Goal: Task Accomplishment & Management: Manage account settings

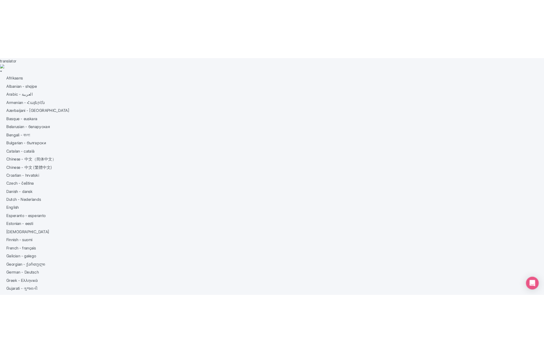
scroll to position [61, 0]
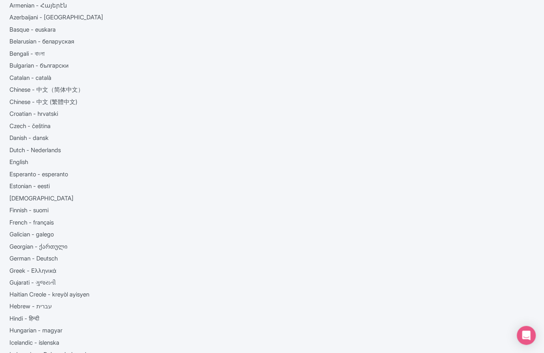
drag, startPoint x: 436, startPoint y: 228, endPoint x: 389, endPoint y: 224, distance: 47.6
copy label "We are the owner of this Google Business Profile"
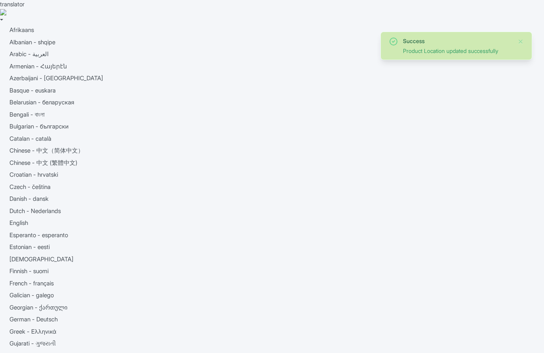
scroll to position [117, 0]
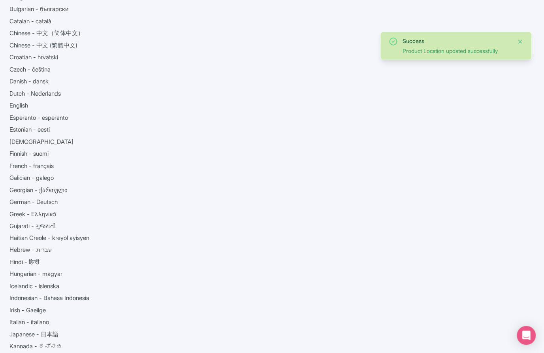
click at [523, 39] on button "Close" at bounding box center [521, 41] width 6 height 9
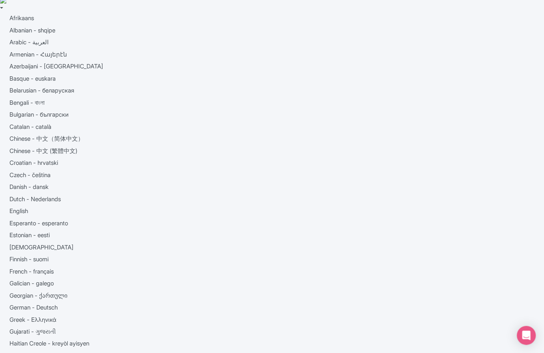
scroll to position [0, 0]
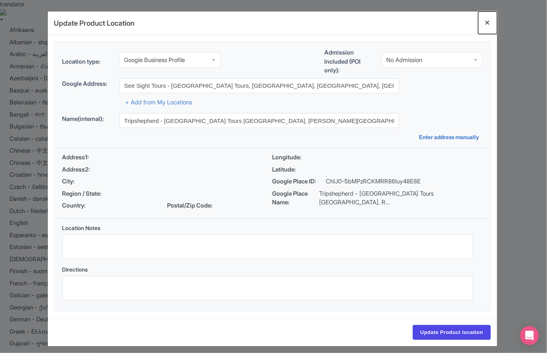
click at [485, 21] on button "Close" at bounding box center [488, 22] width 19 height 23
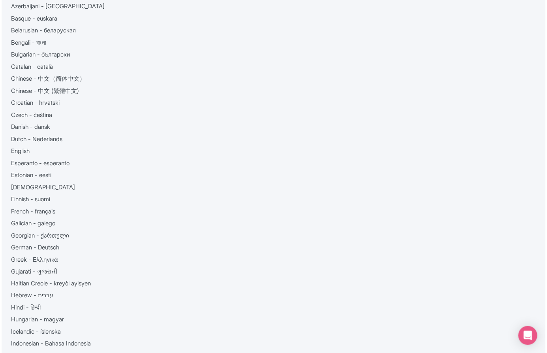
scroll to position [0, 0]
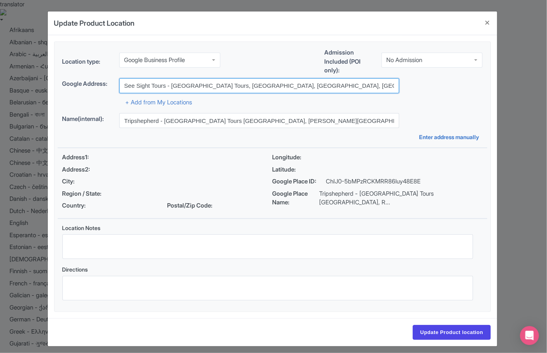
click at [252, 84] on input "See Sight Tours - Vancouver Tours, Vancouver, BC, Canada" at bounding box center [259, 85] width 280 height 15
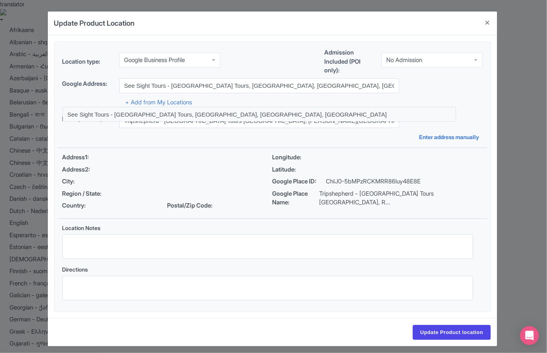
click at [351, 100] on div "+ Add from My Locations" at bounding box center [272, 100] width 421 height 14
click at [436, 72] on div "Admission Included (POI only): No Admission No Admission" at bounding box center [404, 63] width 158 height 30
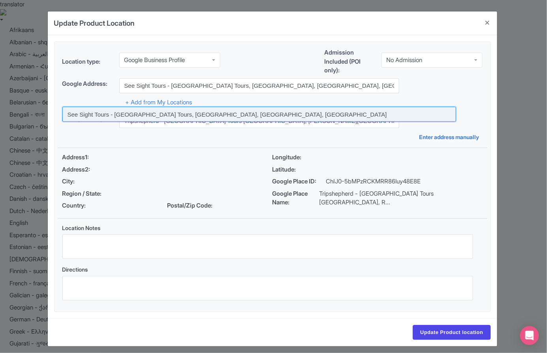
click at [272, 115] on input at bounding box center [259, 114] width 394 height 15
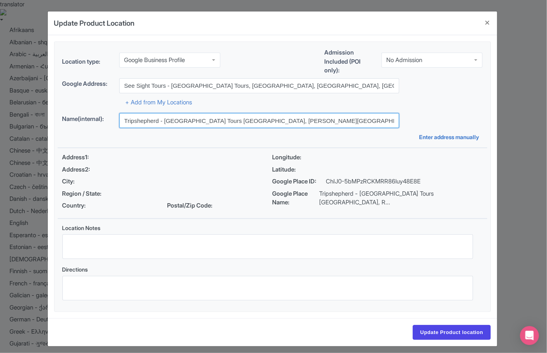
click at [330, 119] on input "Tripshepherd - Niagara Falls Tours Canada, Robinson Street, Niagara Falls, ON, …" at bounding box center [259, 120] width 280 height 15
type input "See Sight Tours - Vancouver Tours,"
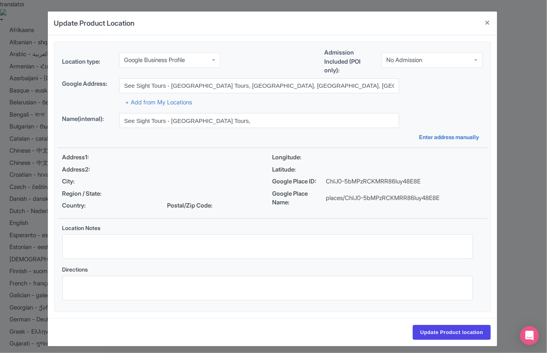
click at [283, 107] on div "Location type: Google Business Profile Google Business Profile Admission Includ…" at bounding box center [273, 177] width 430 height 270
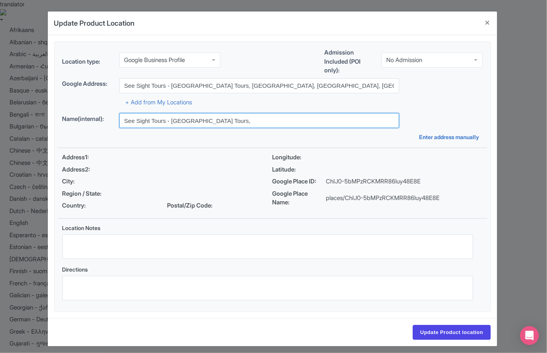
click at [249, 123] on input "See Sight Tours - Vancouver Tours," at bounding box center [259, 120] width 280 height 15
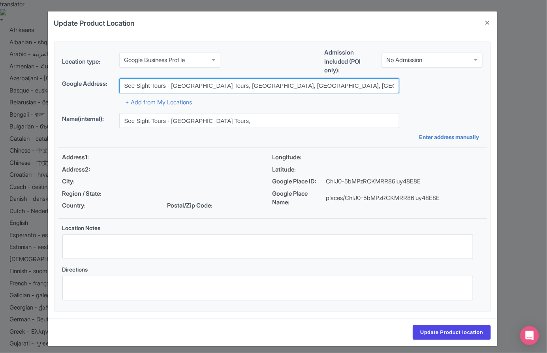
click at [308, 85] on input "See Sight Tours - [GEOGRAPHIC_DATA] Tours, [GEOGRAPHIC_DATA], [GEOGRAPHIC_DATA]…" at bounding box center [259, 85] width 280 height 15
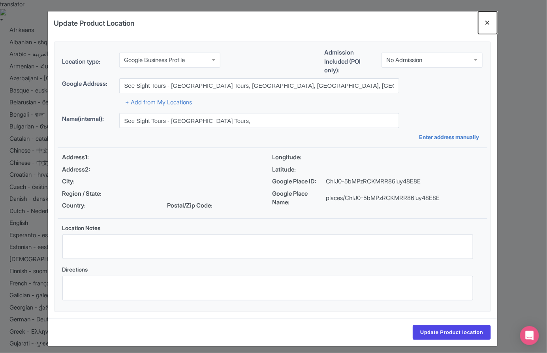
click at [489, 30] on button "Close" at bounding box center [488, 22] width 19 height 23
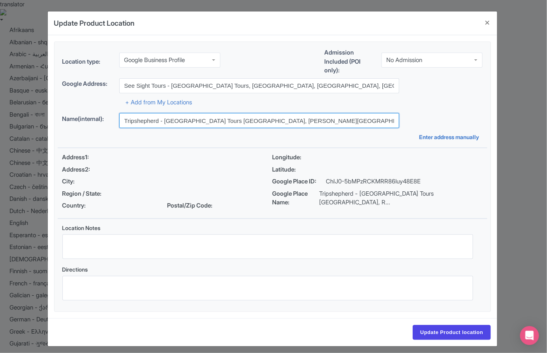
click at [352, 116] on input "Tripshepherd - [GEOGRAPHIC_DATA] Tours [GEOGRAPHIC_DATA], [PERSON_NAME][GEOGRAP…" at bounding box center [259, 120] width 280 height 15
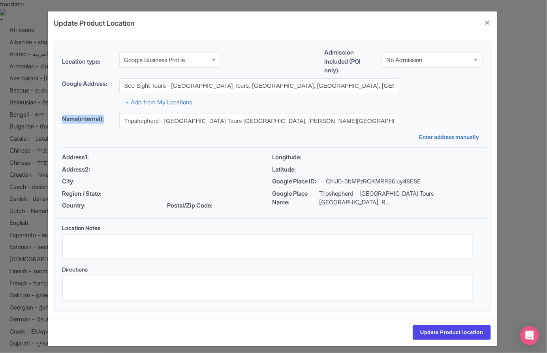
drag, startPoint x: 111, startPoint y: 118, endPoint x: 55, endPoint y: 113, distance: 56.3
click at [56, 113] on fieldset "Location type: Google Business Profile Google Business Profile Admission Includ…" at bounding box center [272, 177] width 433 height 270
copy label "Name(internal):"
click at [449, 133] on link "Enter address manually" at bounding box center [451, 137] width 63 height 8
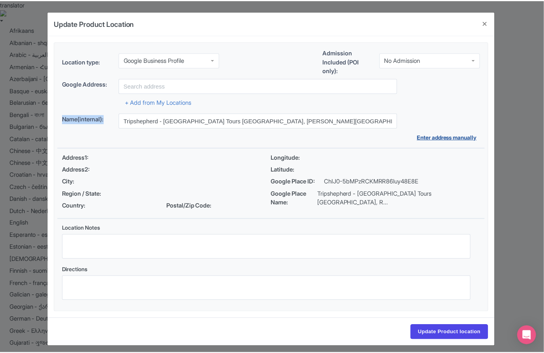
scroll to position [3, 0]
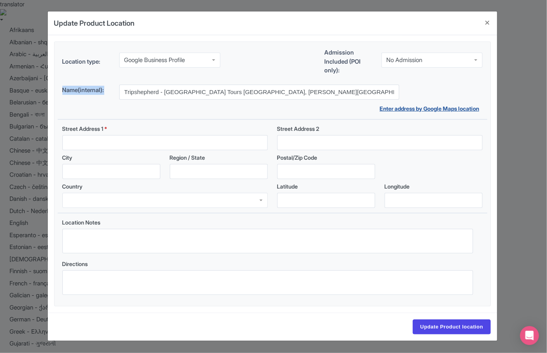
click at [449, 104] on link "Enter address by Google Maps location" at bounding box center [431, 108] width 103 height 8
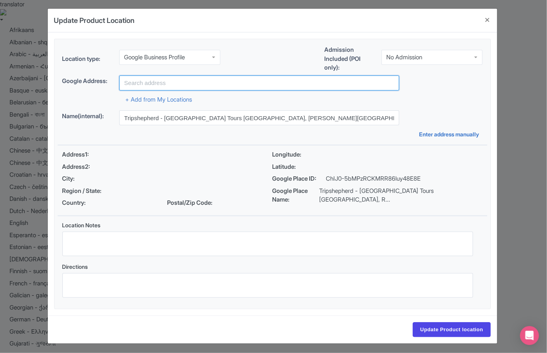
click at [237, 81] on input "text" at bounding box center [259, 82] width 280 height 15
type input "See Sight Tours - Vancouver Tours, Vancouver, BC, Canada"
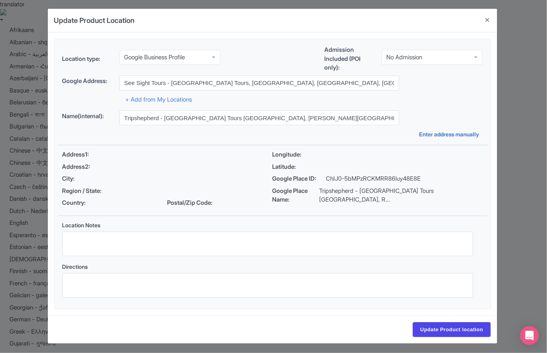
click at [273, 103] on div "+ Add from My Locations" at bounding box center [272, 98] width 421 height 14
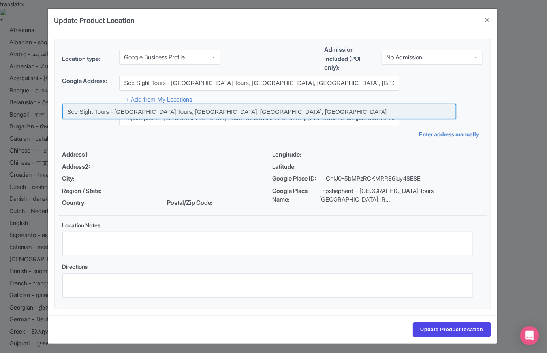
click at [264, 112] on input at bounding box center [259, 111] width 394 height 15
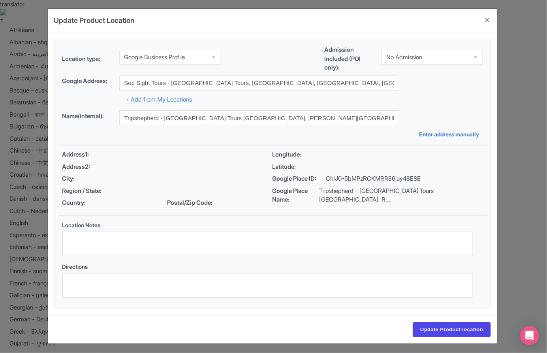
click at [278, 97] on div "+ Add from My Locations" at bounding box center [272, 98] width 421 height 14
type input "See Sight Tours - Vancouver Tours,"
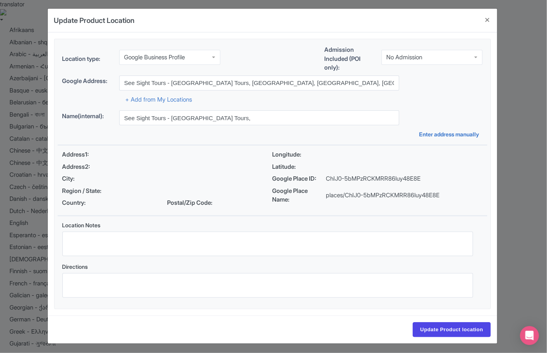
click at [512, 130] on div "Update Product Location 8e520d6a-cda0-42d5-b175-1e4ebf30bcbd Location type: Goo…" at bounding box center [273, 176] width 547 height 353
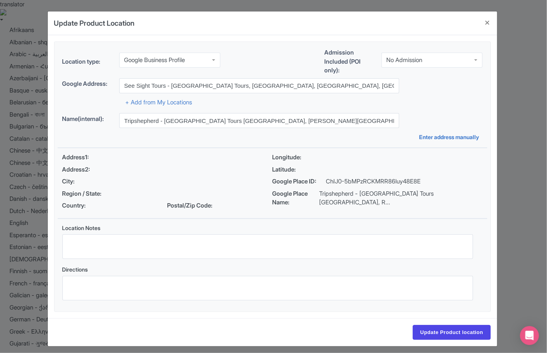
drag, startPoint x: 302, startPoint y: 205, endPoint x: 272, endPoint y: 194, distance: 32.0
click at [299, 204] on span "Google Place Name:" at bounding box center [296, 198] width 47 height 18
click at [273, 194] on span "Google Place Name:" at bounding box center [296, 198] width 47 height 18
click at [277, 194] on span "Google Place Name:" at bounding box center [296, 198] width 47 height 18
drag, startPoint x: 277, startPoint y: 194, endPoint x: 293, endPoint y: 211, distance: 22.9
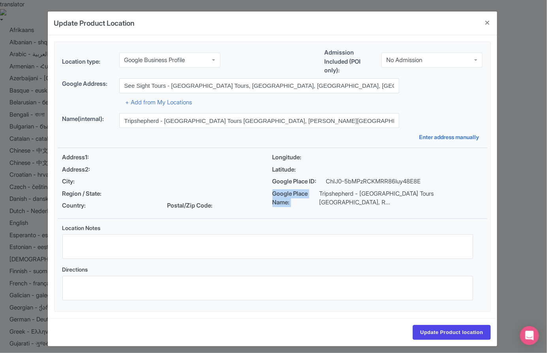
click at [293, 211] on div "Longitude: Latitude: Google Place ID: ChIJ0-5bMPzRCKMRR86luy48E8E Google Place …" at bounding box center [378, 183] width 210 height 60
click at [293, 209] on div "Longitude: Latitude: Google Place ID: ChIJ0-5bMPzRCKMRR86luy48E8E Google Place …" at bounding box center [378, 183] width 210 height 60
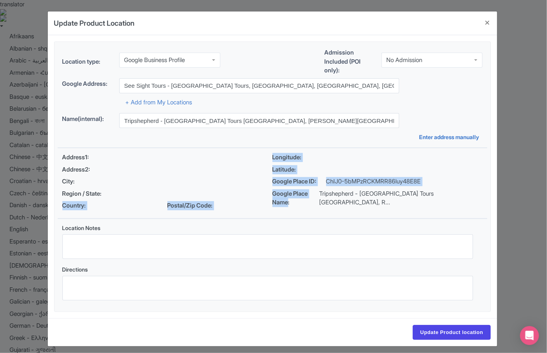
drag, startPoint x: 268, startPoint y: 194, endPoint x: 293, endPoint y: 202, distance: 26.1
click at [293, 202] on div "Address1: Address2: City: Region / State: Country: Postal/Zip Code: Longitude: …" at bounding box center [273, 183] width 430 height 70
click at [300, 203] on span "Google Place Name:" at bounding box center [296, 198] width 47 height 18
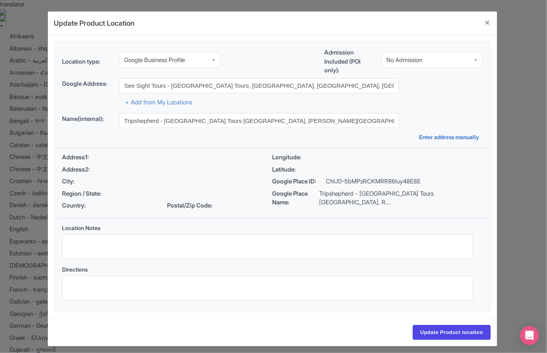
click at [297, 200] on span "Google Place Name:" at bounding box center [296, 198] width 47 height 18
drag, startPoint x: 291, startPoint y: 200, endPoint x: 272, endPoint y: 194, distance: 19.9
click at [273, 194] on span "Google Place Name:" at bounding box center [296, 198] width 47 height 18
copy span "Google Place Name:"
click at [481, 20] on button "Close" at bounding box center [488, 22] width 19 height 23
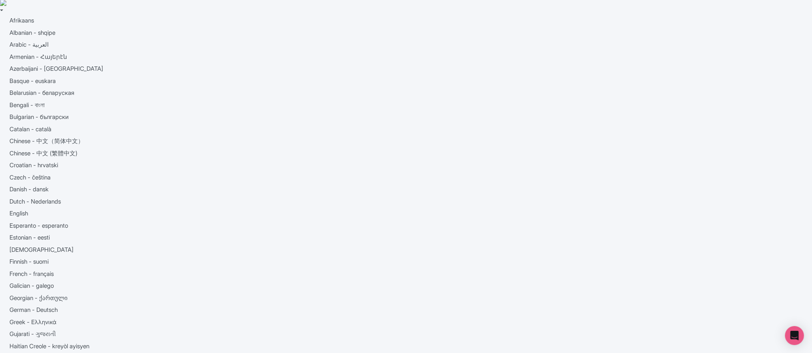
scroll to position [61, 0]
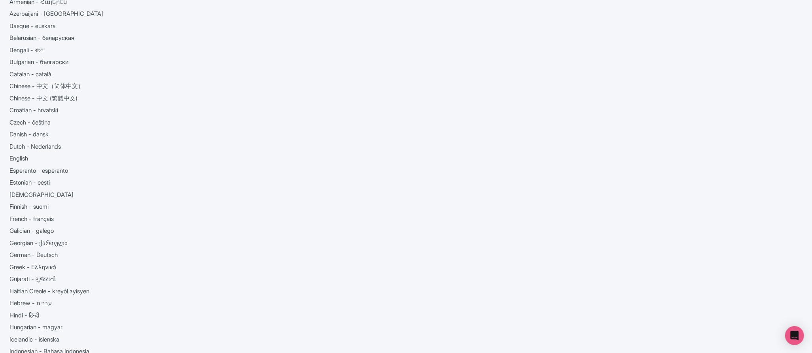
scroll to position [72, 0]
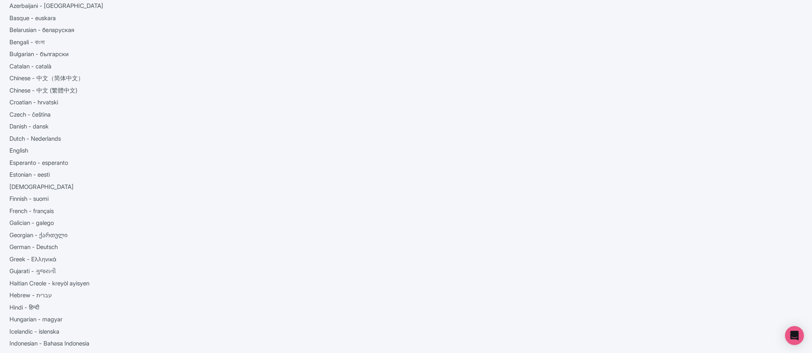
drag, startPoint x: 305, startPoint y: 270, endPoint x: 374, endPoint y: 270, distance: 68.8
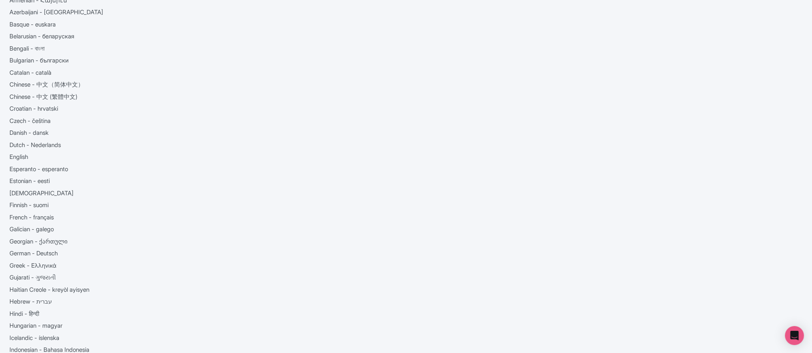
drag, startPoint x: 302, startPoint y: 269, endPoint x: 377, endPoint y: 270, distance: 75.5
copy div "See Sight Tours - Vancouver Tours"
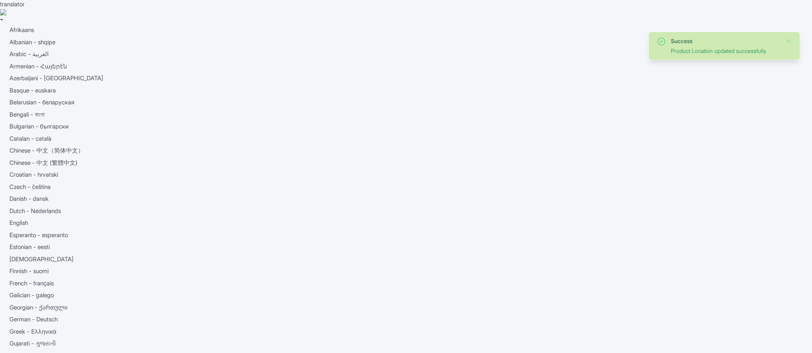
scroll to position [117, 0]
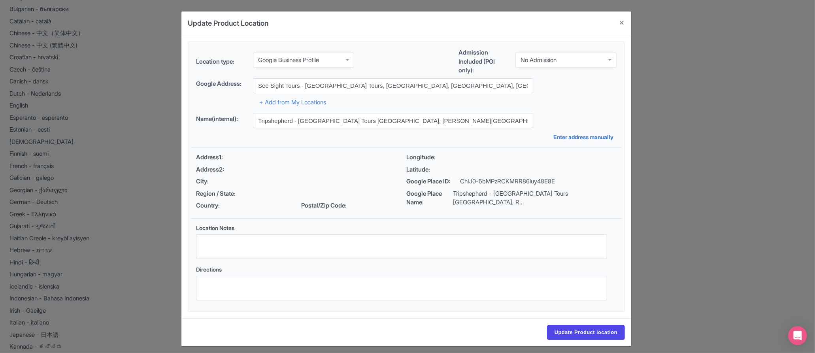
click at [690, 183] on div "Update Product Location 8e520d6a-cda0-42d5-b175-1e4ebf30bcbd Location type: Goo…" at bounding box center [407, 176] width 815 height 353
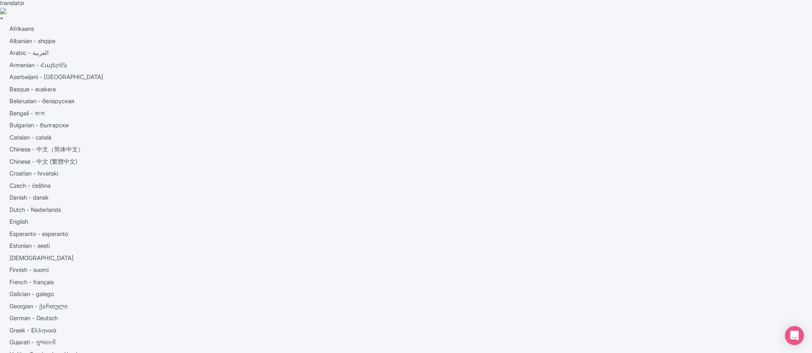
scroll to position [0, 0]
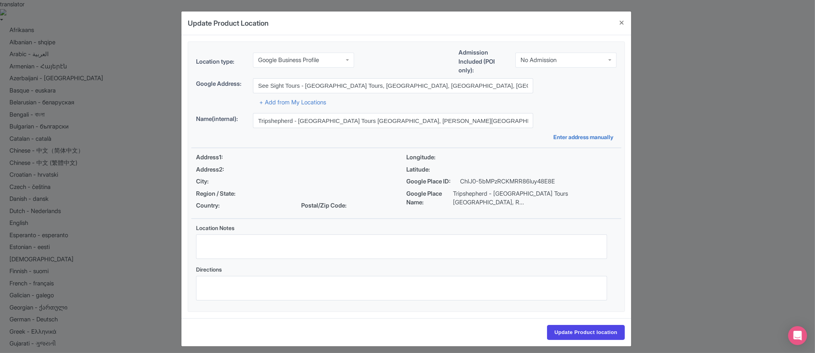
click at [651, 244] on div "Update Product Location 8e520d6a-cda0-42d5-b175-1e4ebf30bcbd Location type: Goo…" at bounding box center [407, 176] width 815 height 353
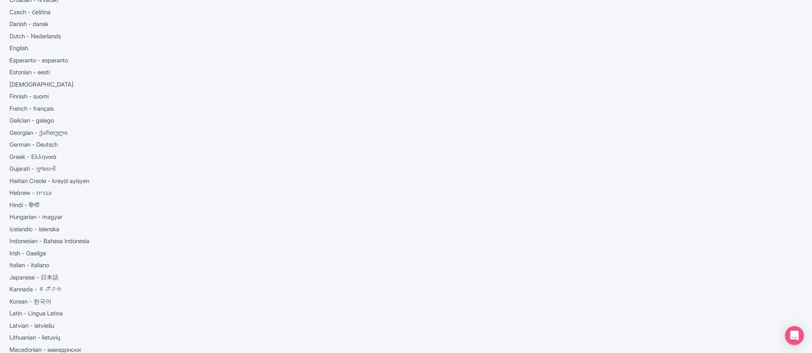
scroll to position [264, 0]
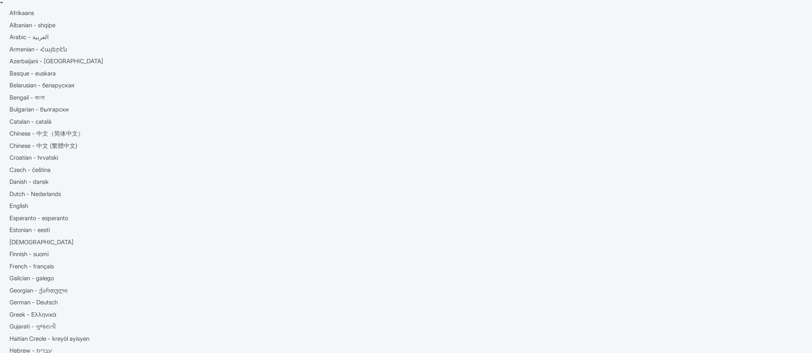
scroll to position [153, 0]
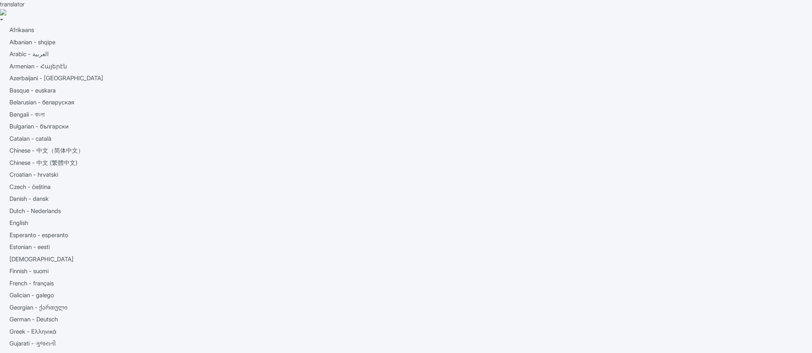
scroll to position [117, 0]
